Goal: Use online tool/utility: Utilize a website feature to perform a specific function

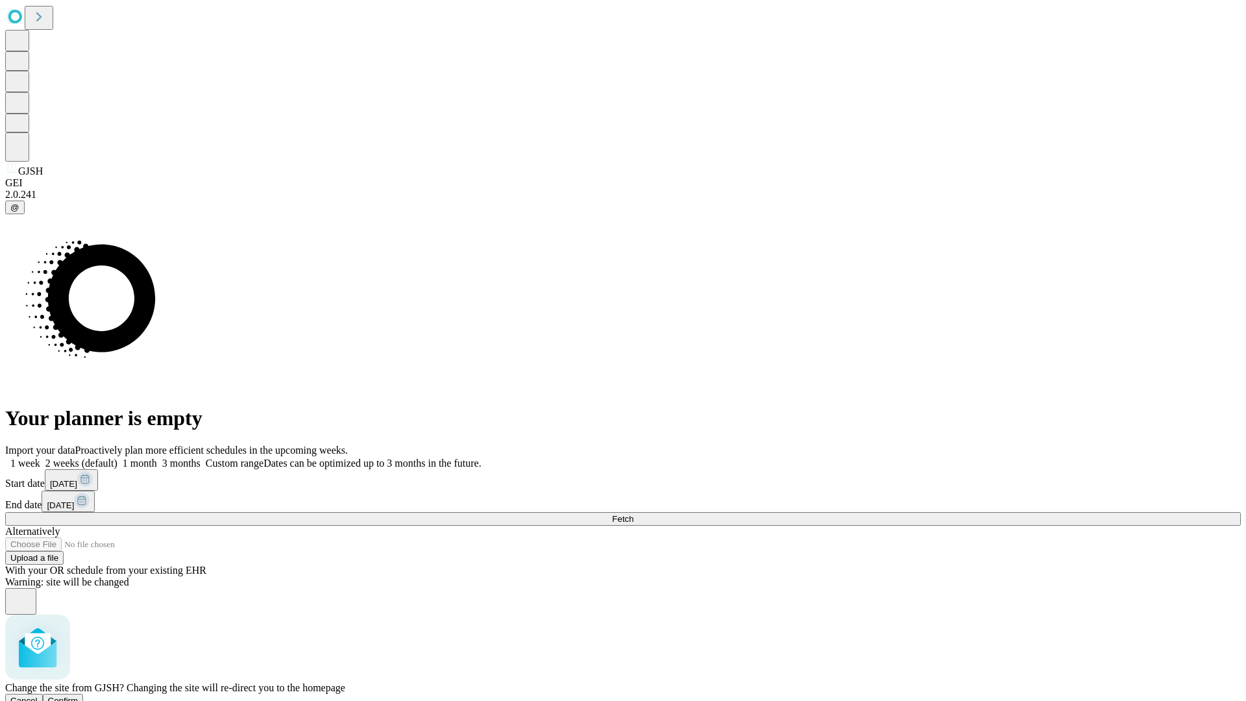
click at [79, 696] on span "Confirm" at bounding box center [63, 701] width 31 height 10
click at [118, 458] on label "2 weeks (default)" at bounding box center [78, 463] width 77 height 11
click at [634, 514] on span "Fetch" at bounding box center [622, 519] width 21 height 10
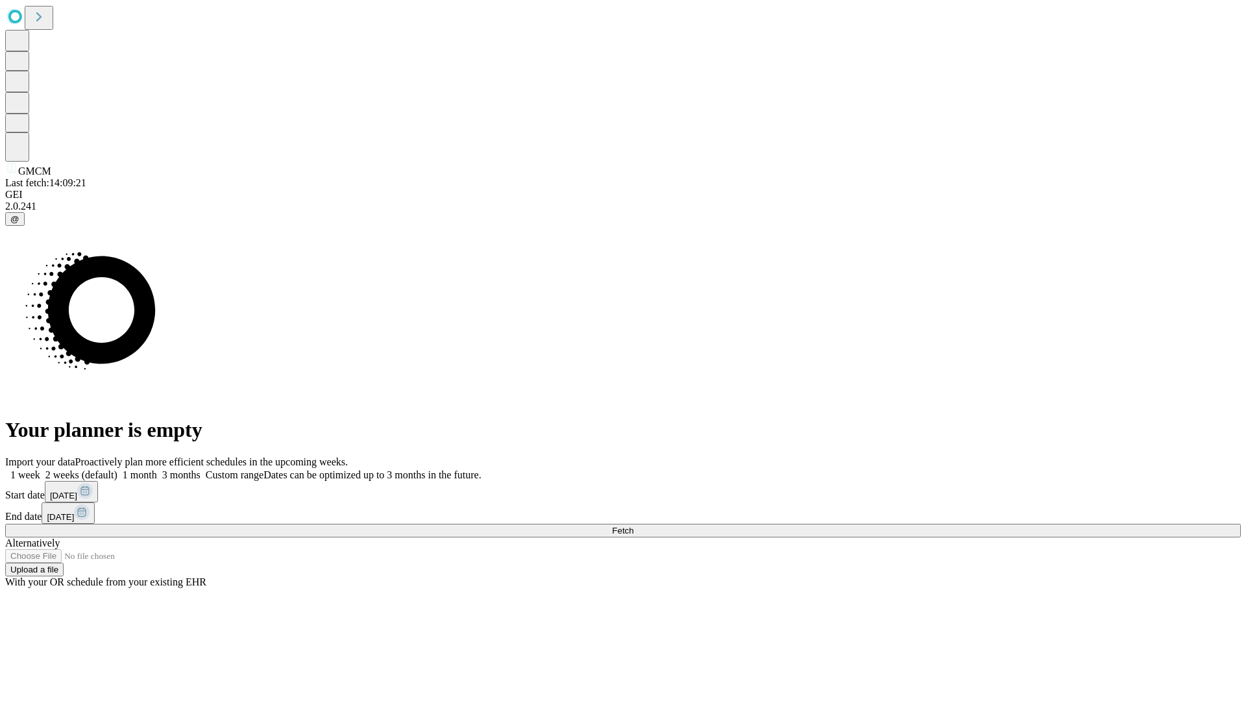
click at [634, 526] on span "Fetch" at bounding box center [622, 531] width 21 height 10
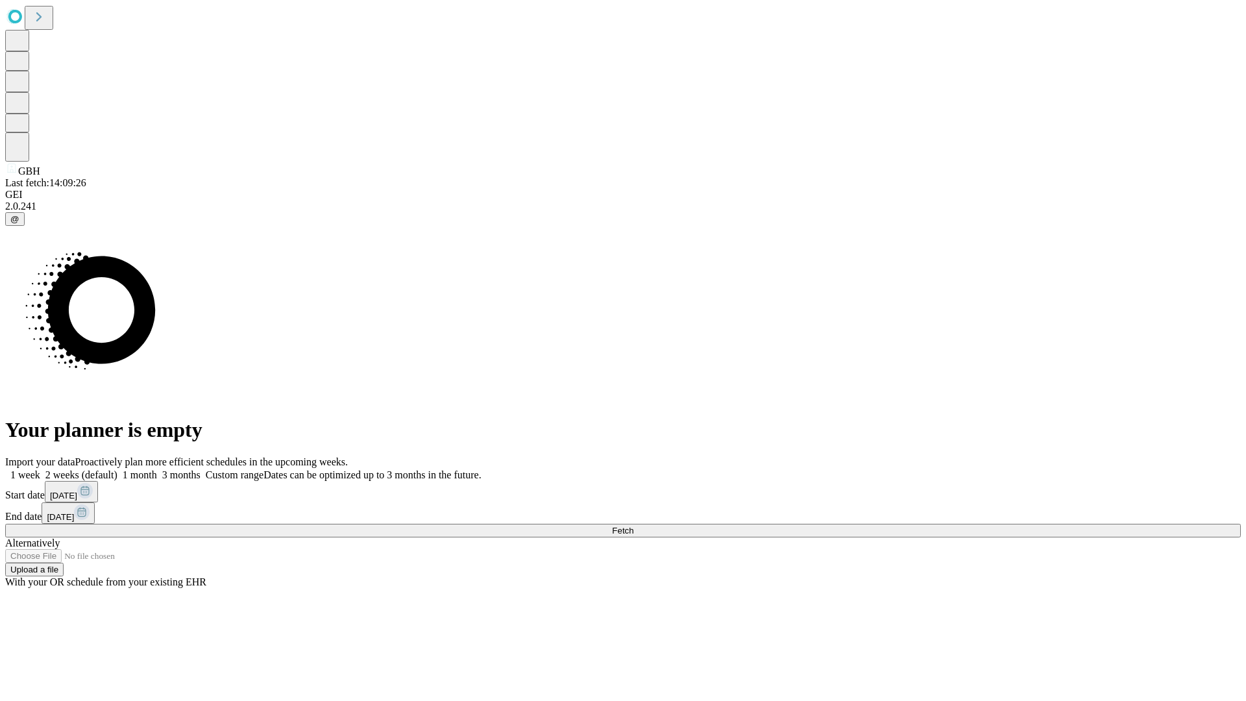
click at [634, 526] on span "Fetch" at bounding box center [622, 531] width 21 height 10
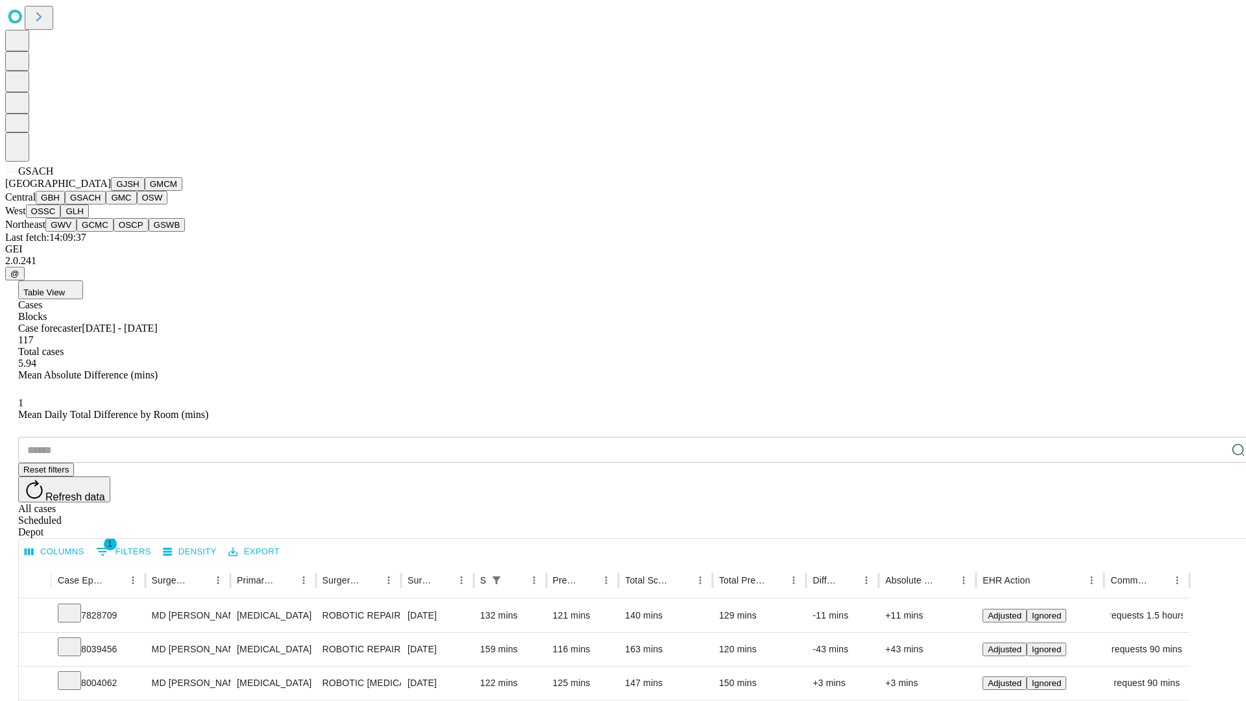
click at [106, 204] on button "GMC" at bounding box center [121, 198] width 31 height 14
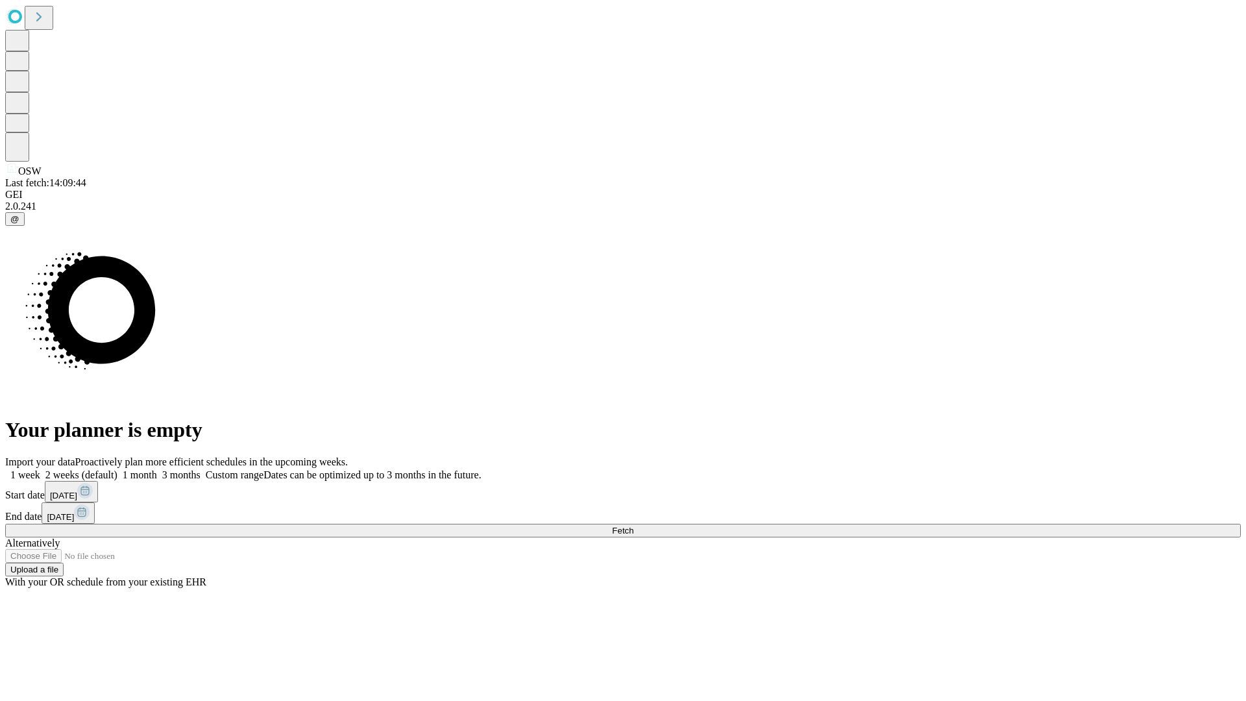
click at [118, 469] on label "2 weeks (default)" at bounding box center [78, 474] width 77 height 11
click at [634, 526] on span "Fetch" at bounding box center [622, 531] width 21 height 10
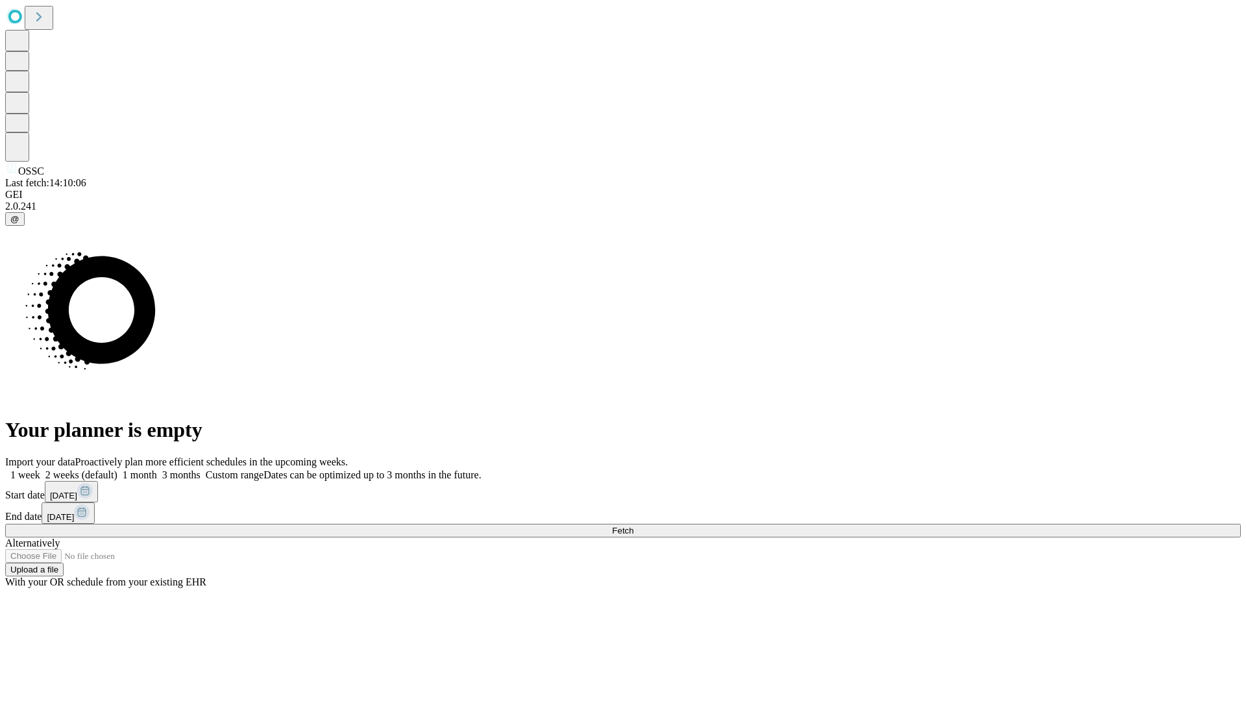
click at [118, 469] on label "2 weeks (default)" at bounding box center [78, 474] width 77 height 11
click at [634, 526] on span "Fetch" at bounding box center [622, 531] width 21 height 10
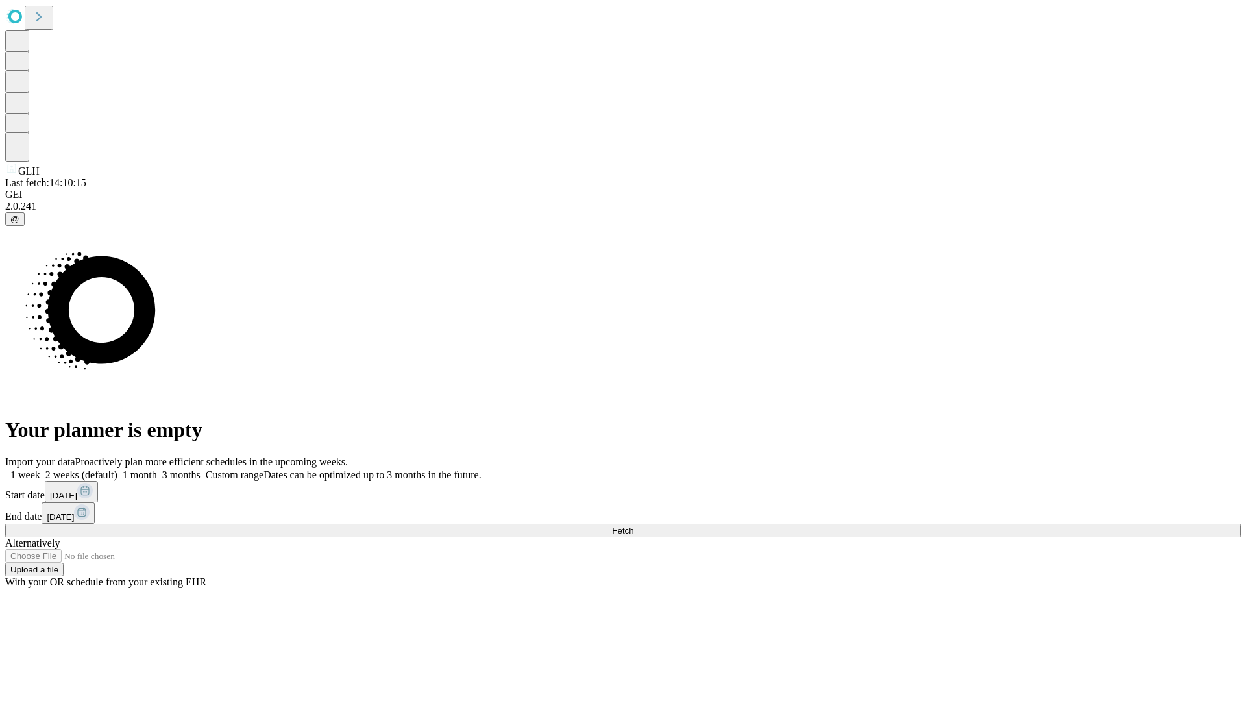
click at [634, 526] on span "Fetch" at bounding box center [622, 531] width 21 height 10
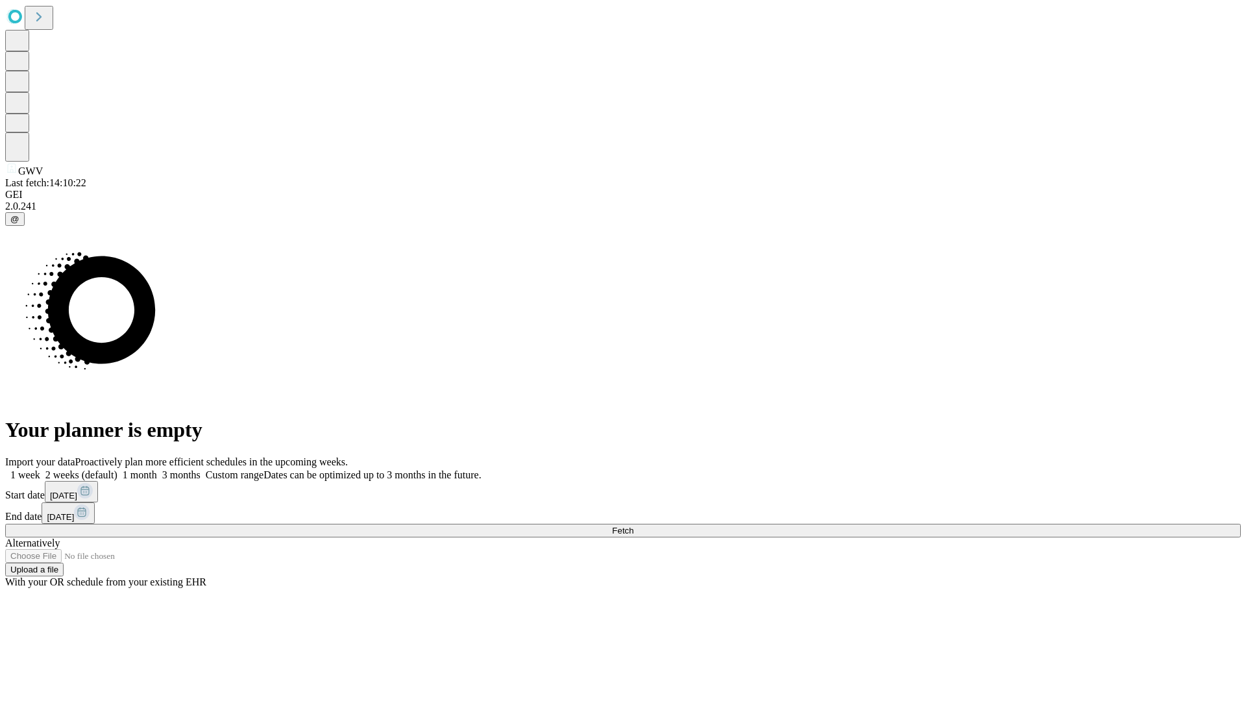
click at [118, 469] on label "2 weeks (default)" at bounding box center [78, 474] width 77 height 11
click at [634, 526] on span "Fetch" at bounding box center [622, 531] width 21 height 10
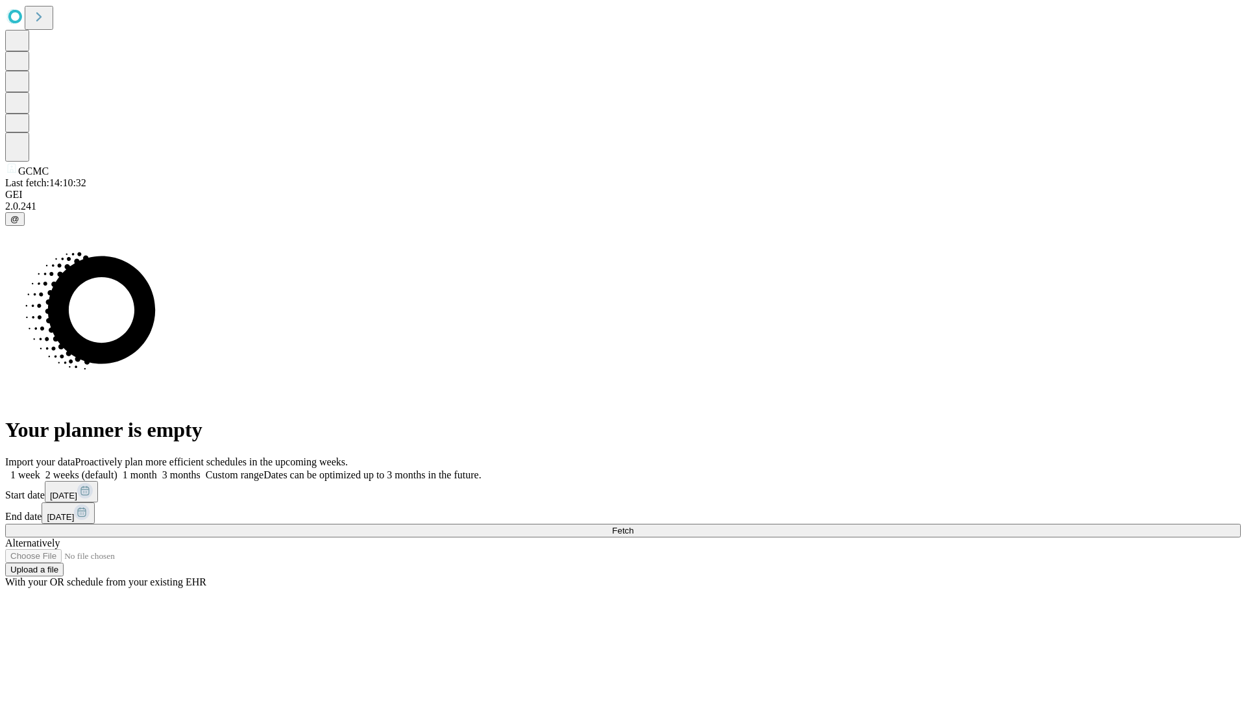
click at [118, 469] on label "2 weeks (default)" at bounding box center [78, 474] width 77 height 11
click at [634, 526] on span "Fetch" at bounding box center [622, 531] width 21 height 10
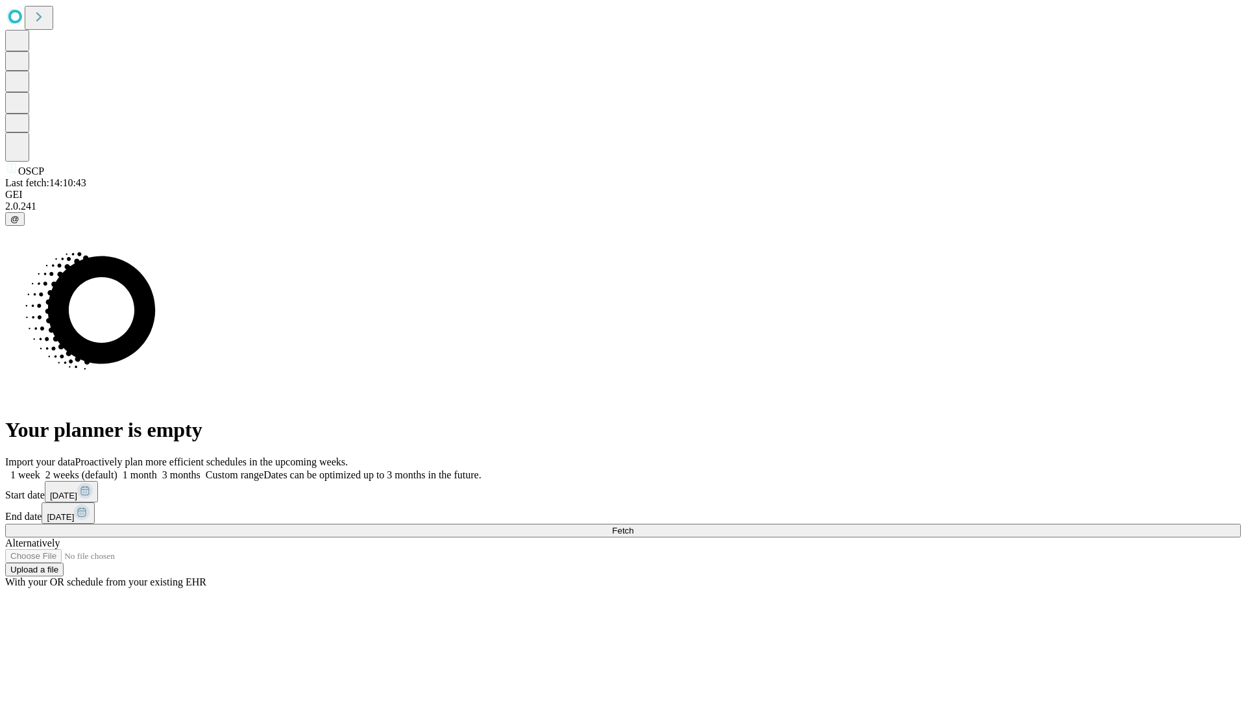
click at [118, 469] on label "2 weeks (default)" at bounding box center [78, 474] width 77 height 11
click at [634, 526] on span "Fetch" at bounding box center [622, 531] width 21 height 10
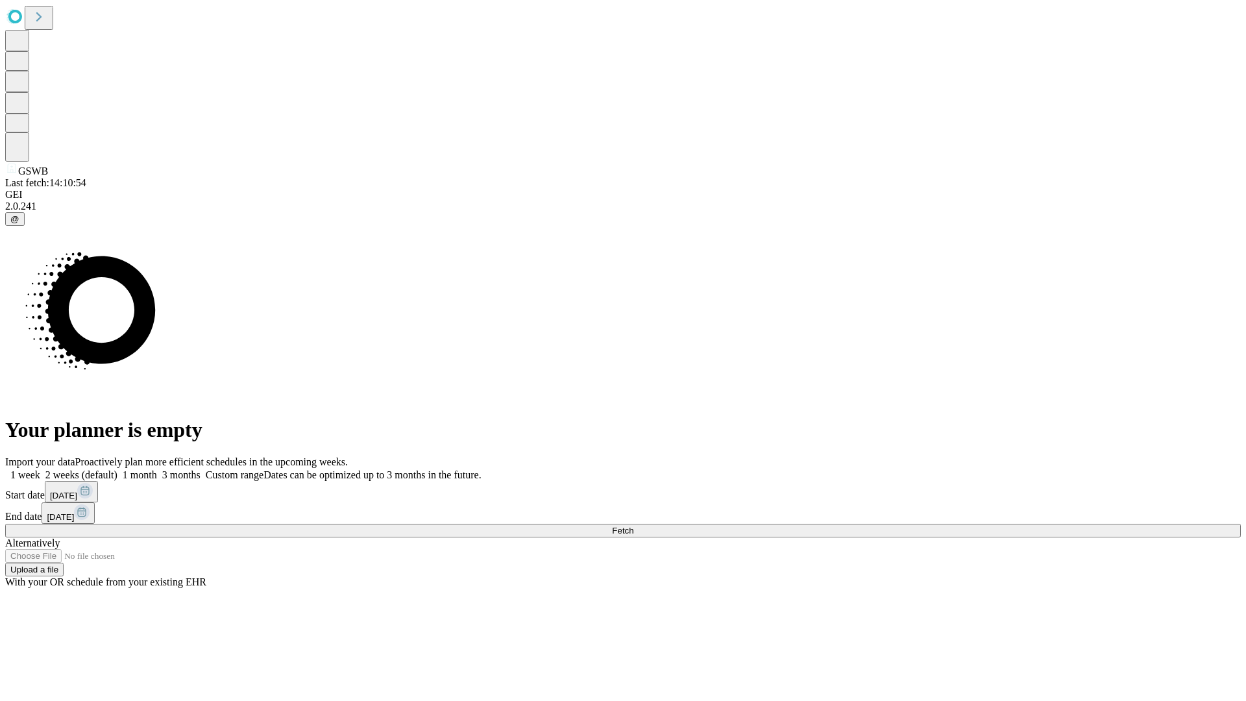
click at [118, 469] on label "2 weeks (default)" at bounding box center [78, 474] width 77 height 11
click at [634, 526] on span "Fetch" at bounding box center [622, 531] width 21 height 10
